Goal: Information Seeking & Learning: Find specific fact

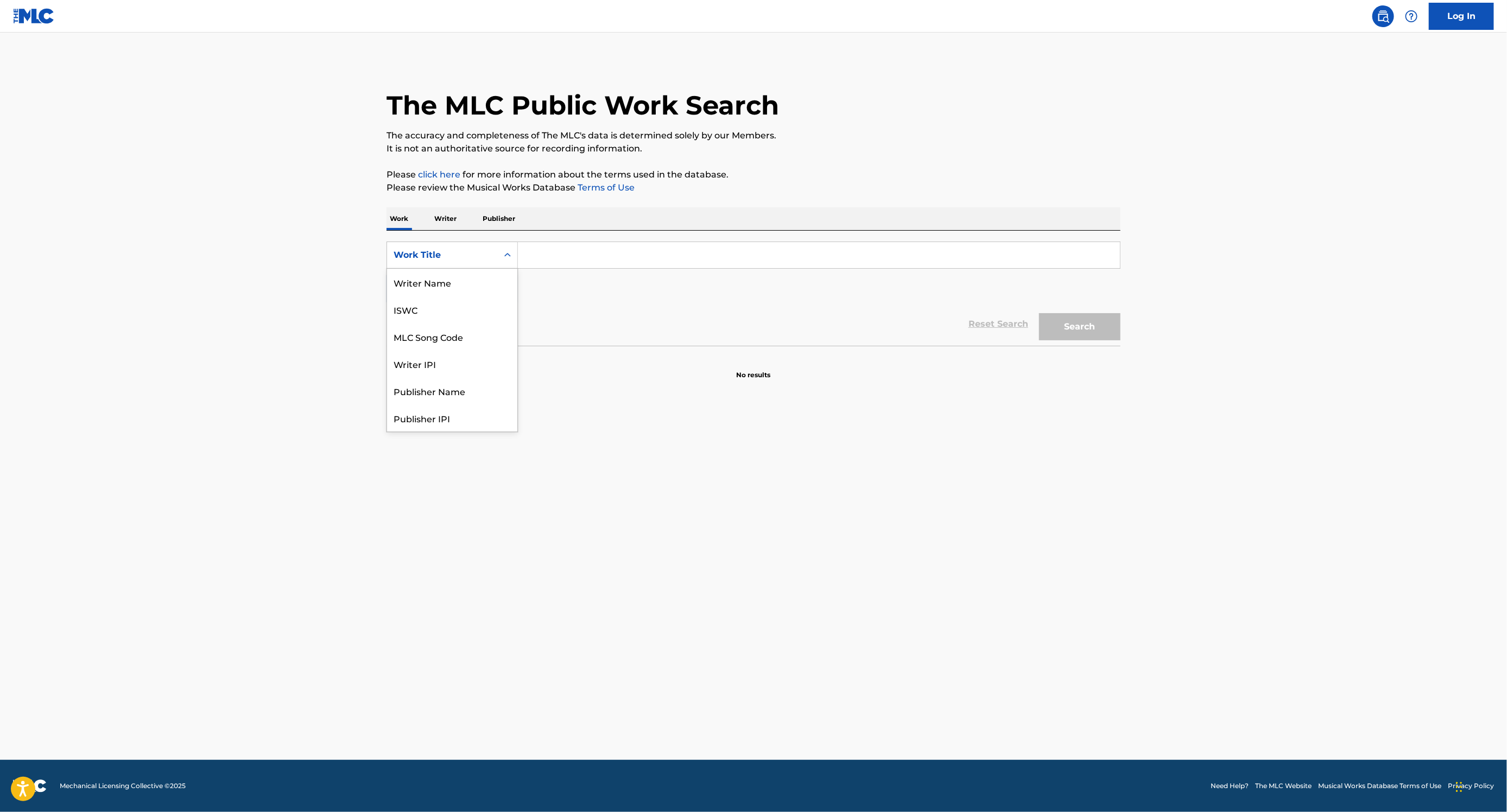
click at [471, 262] on div "Work Title" at bounding box center [442, 255] width 98 height 13
click at [429, 432] on div "Work Title" at bounding box center [452, 418] width 130 height 27
click at [538, 268] on input "Search Form" at bounding box center [818, 255] width 602 height 26
paste input "GOLDEN HOUR"
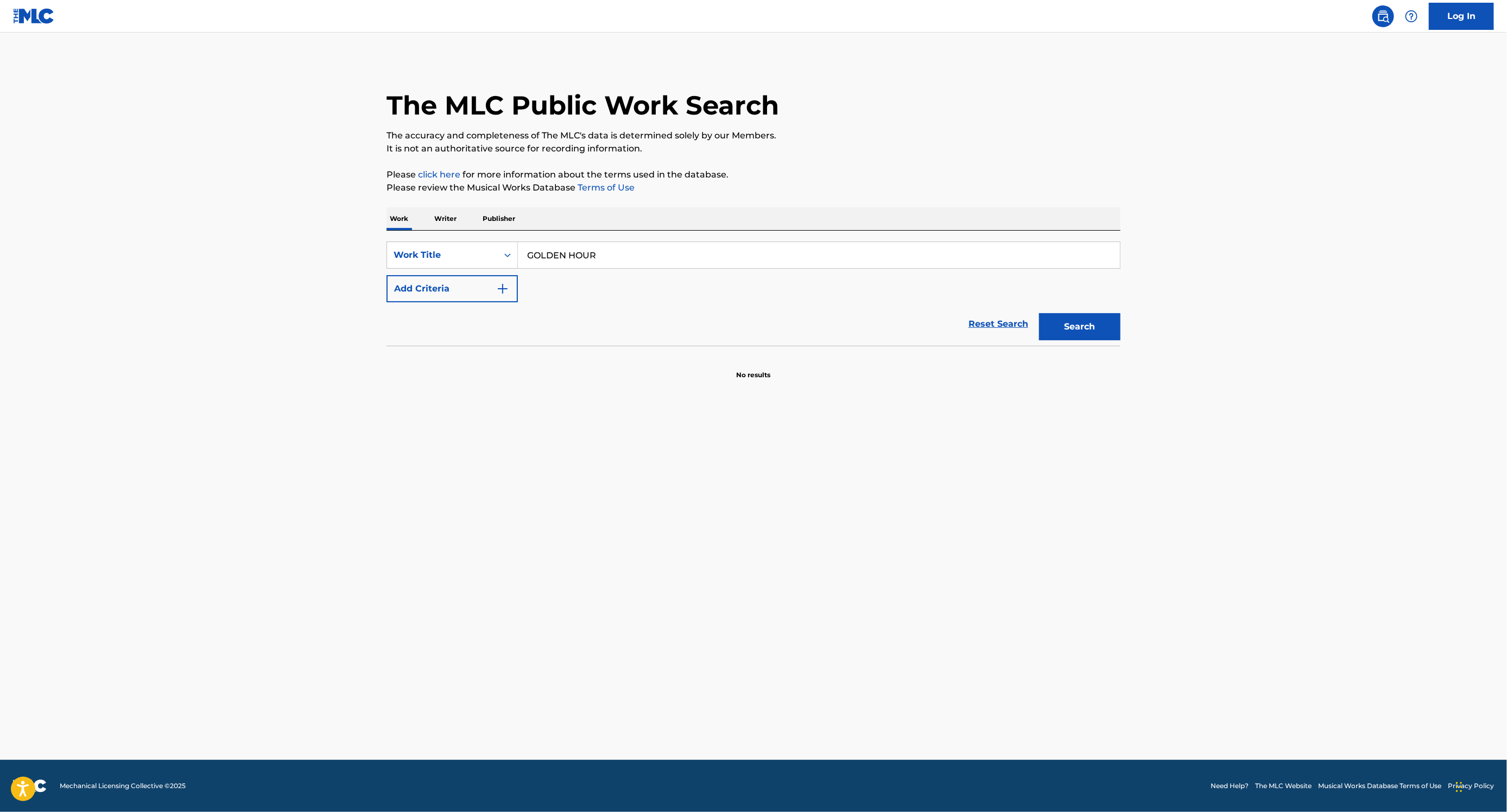
type input "GOLDEN HOUR"
click at [461, 298] on button "Add Criteria" at bounding box center [452, 288] width 132 height 27
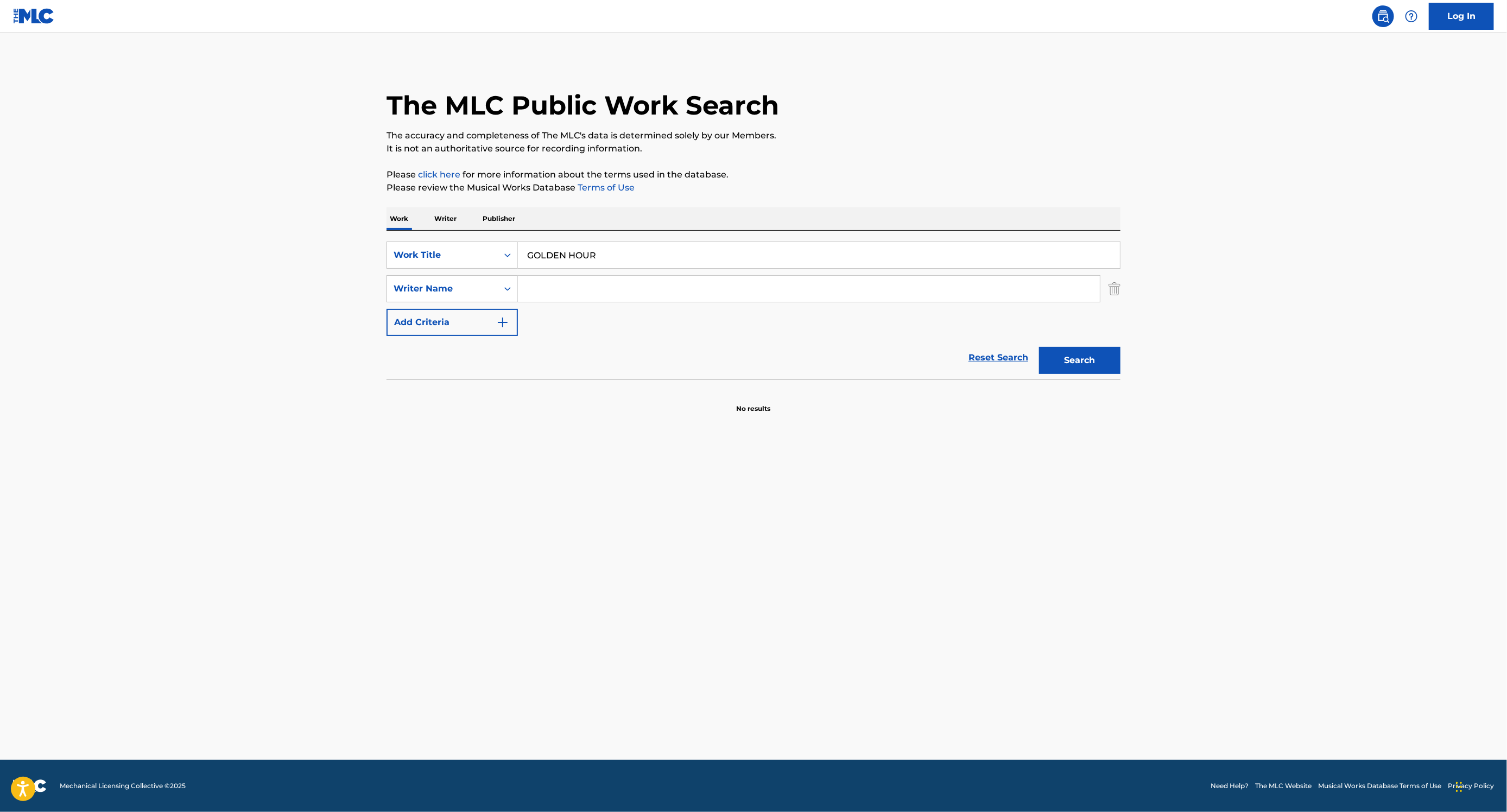
click at [571, 302] on input "Search Form" at bounding box center [808, 288] width 582 height 26
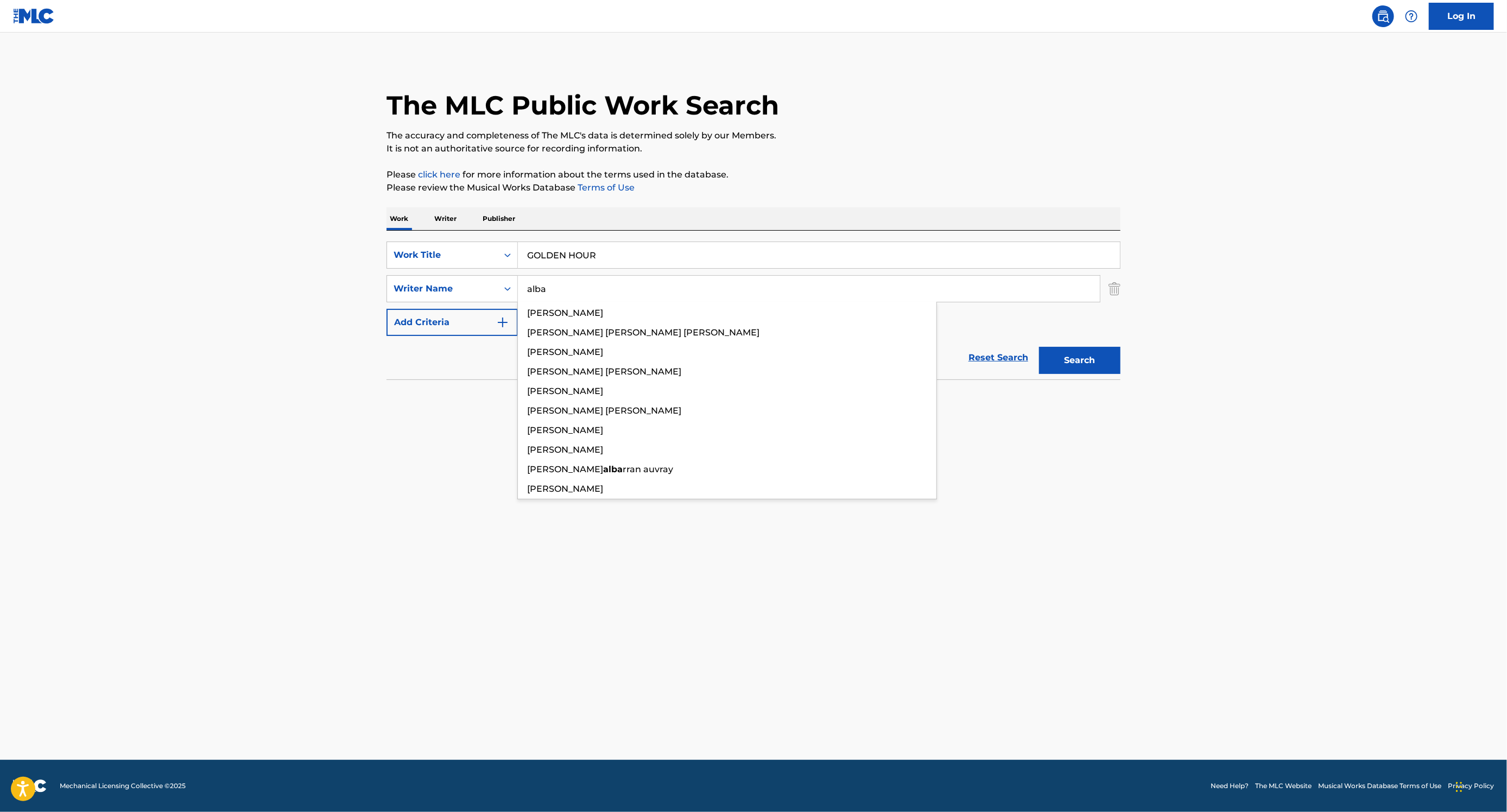
type input "alba"
click at [1099, 374] on button "Search" at bounding box center [1079, 360] width 81 height 27
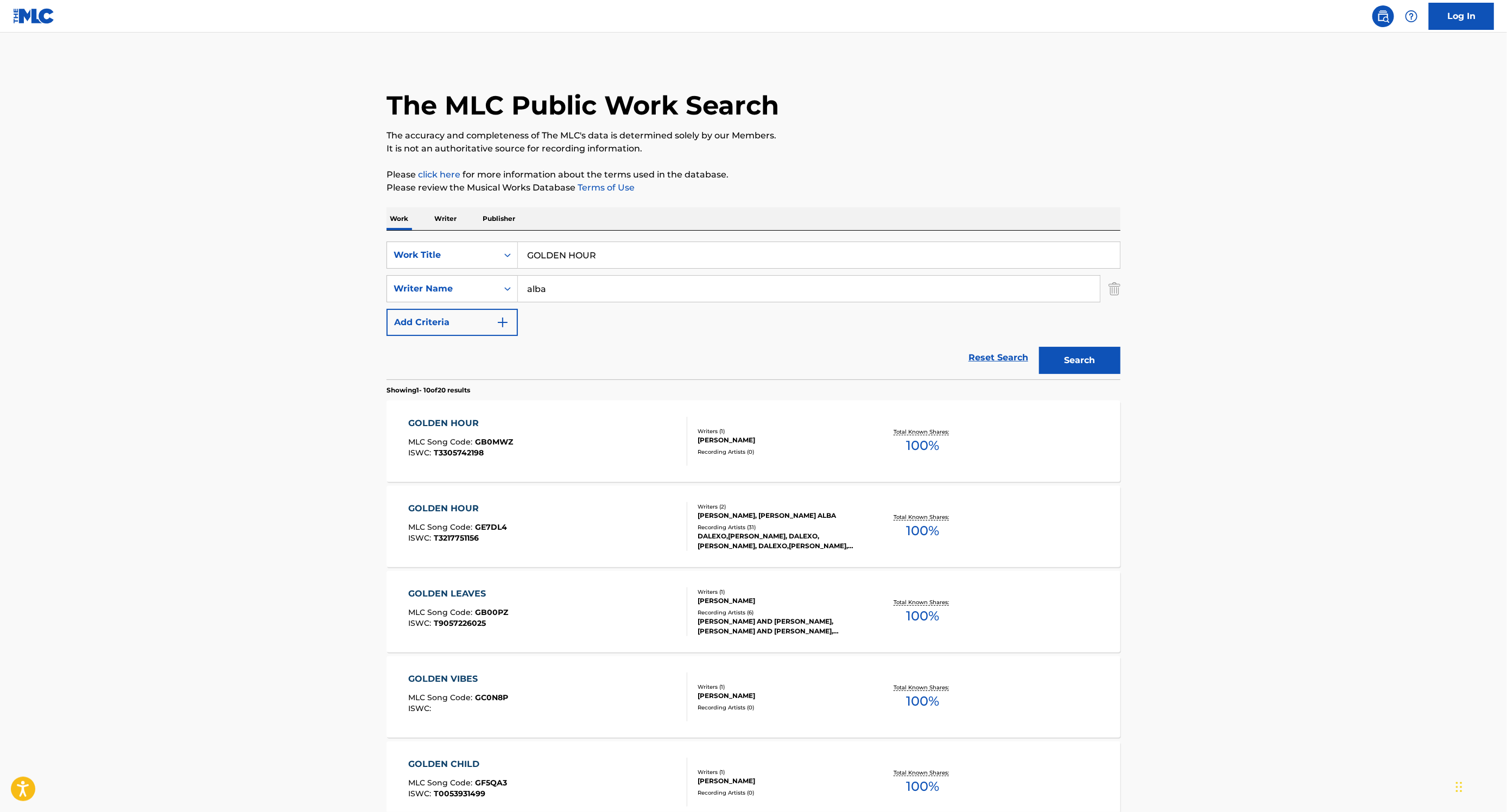
click at [658, 551] on div "GOLDEN HOUR MLC Song Code : GE7DL4 ISWC : T3217751156" at bounding box center [548, 527] width 279 height 49
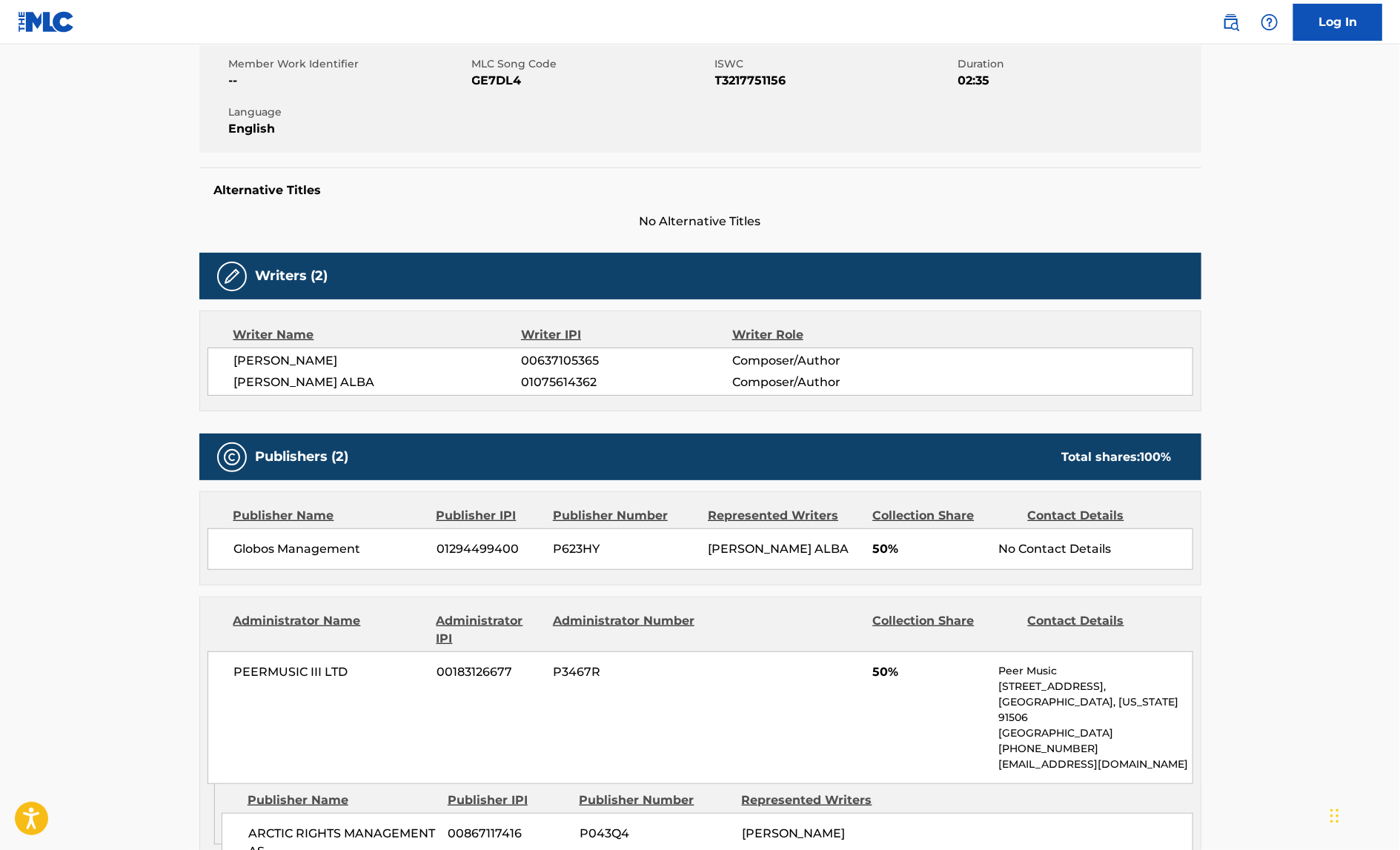
scroll to position [59, 0]
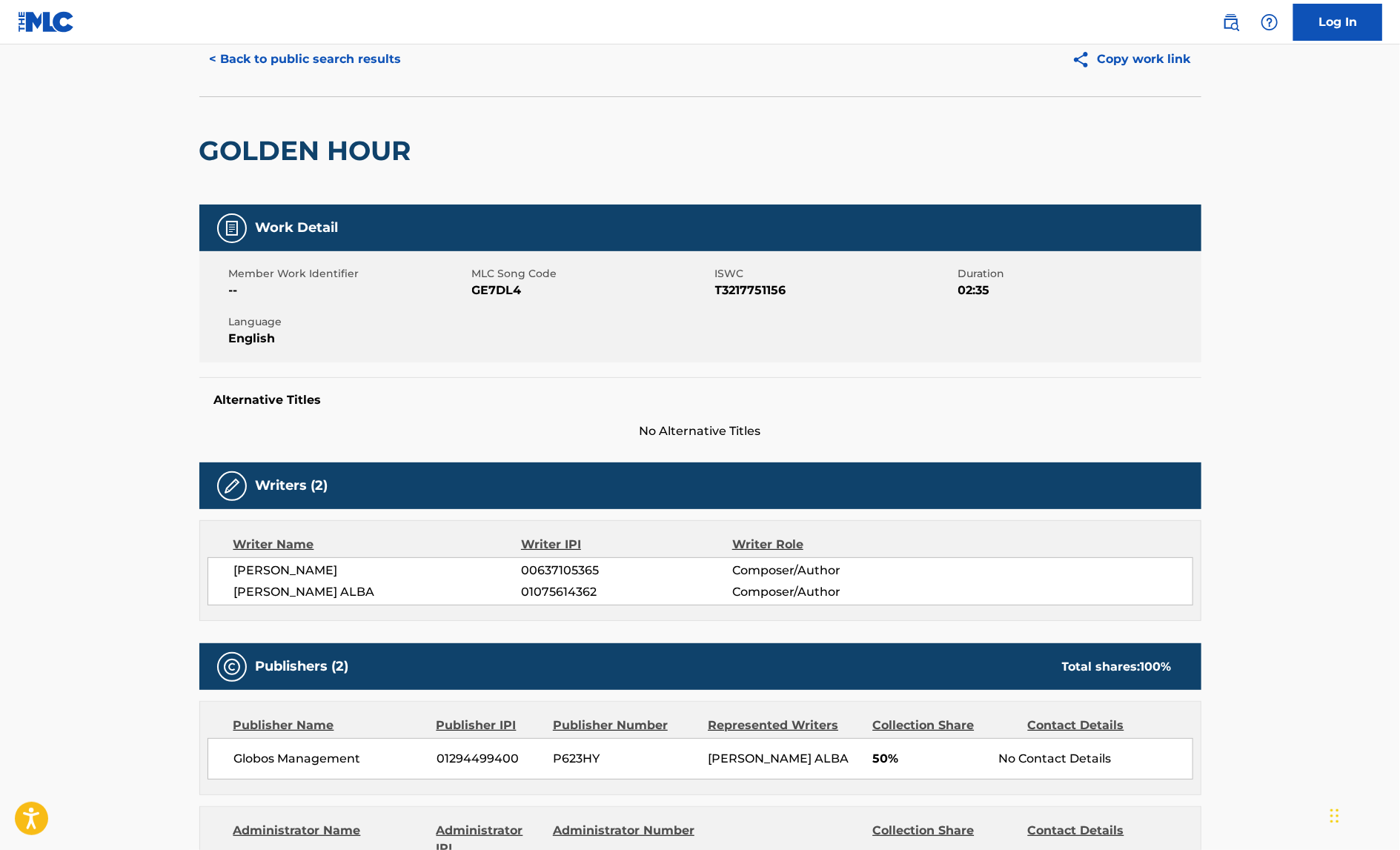
click at [739, 300] on span "T3217751156" at bounding box center [835, 291] width 240 height 18
copy span "T3217751156"
click at [1019, 0] on nav "Log In" at bounding box center [700, 22] width 1400 height 45
